Goal: Go to known website: Access a specific website the user already knows

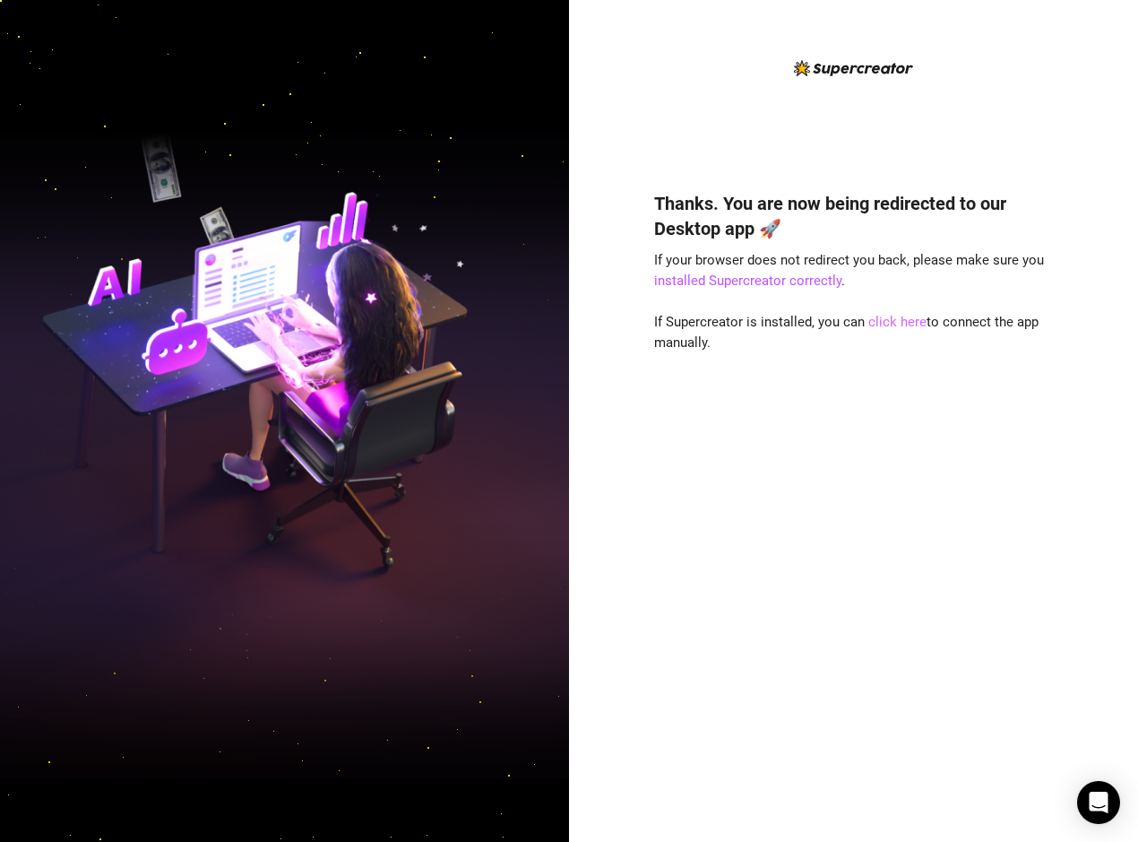
click at [905, 323] on link "click here" at bounding box center [898, 322] width 58 height 16
